Goal: Task Accomplishment & Management: Use online tool/utility

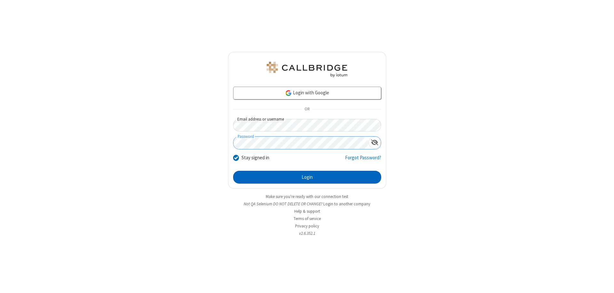
click at [307, 177] on button "Login" at bounding box center [307, 177] width 148 height 13
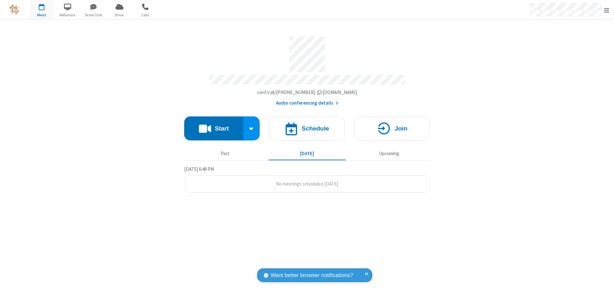
click at [214, 125] on button "Start" at bounding box center [213, 128] width 59 height 24
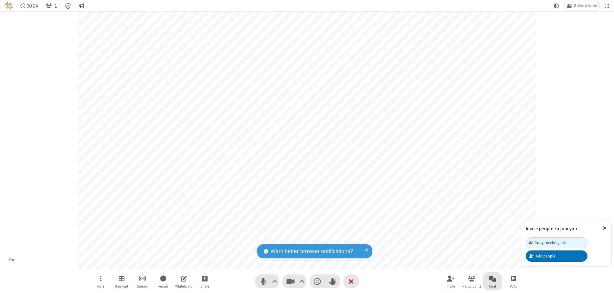
click at [492, 278] on span "Open chat" at bounding box center [492, 278] width 8 height 8
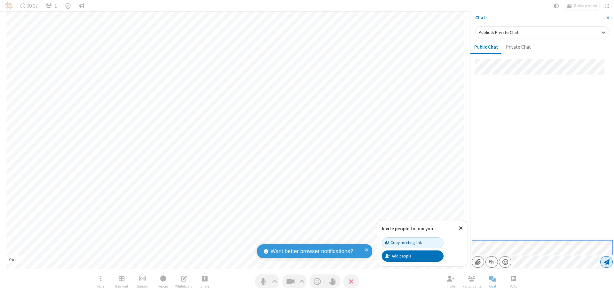
click at [606, 262] on span "Send message" at bounding box center [606, 262] width 6 height 6
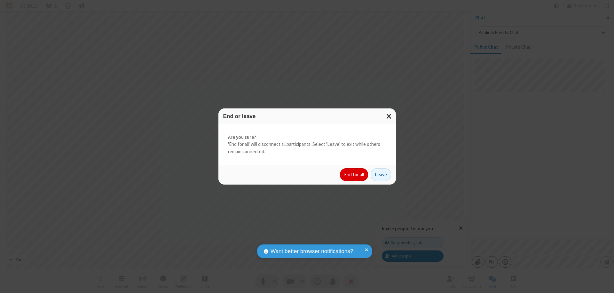
click at [354, 175] on button "End for all" at bounding box center [354, 174] width 28 height 13
